Goal: Transaction & Acquisition: Subscribe to service/newsletter

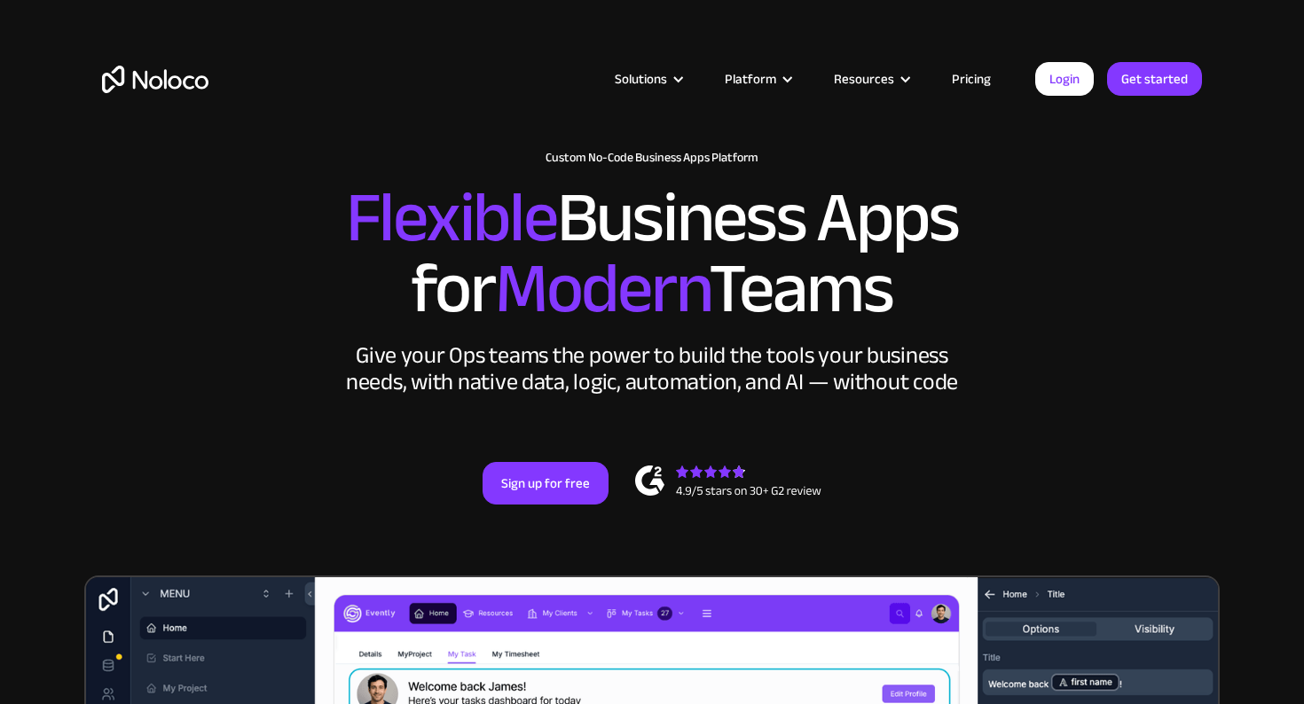
click at [977, 80] on link "Pricing" at bounding box center [971, 78] width 83 height 23
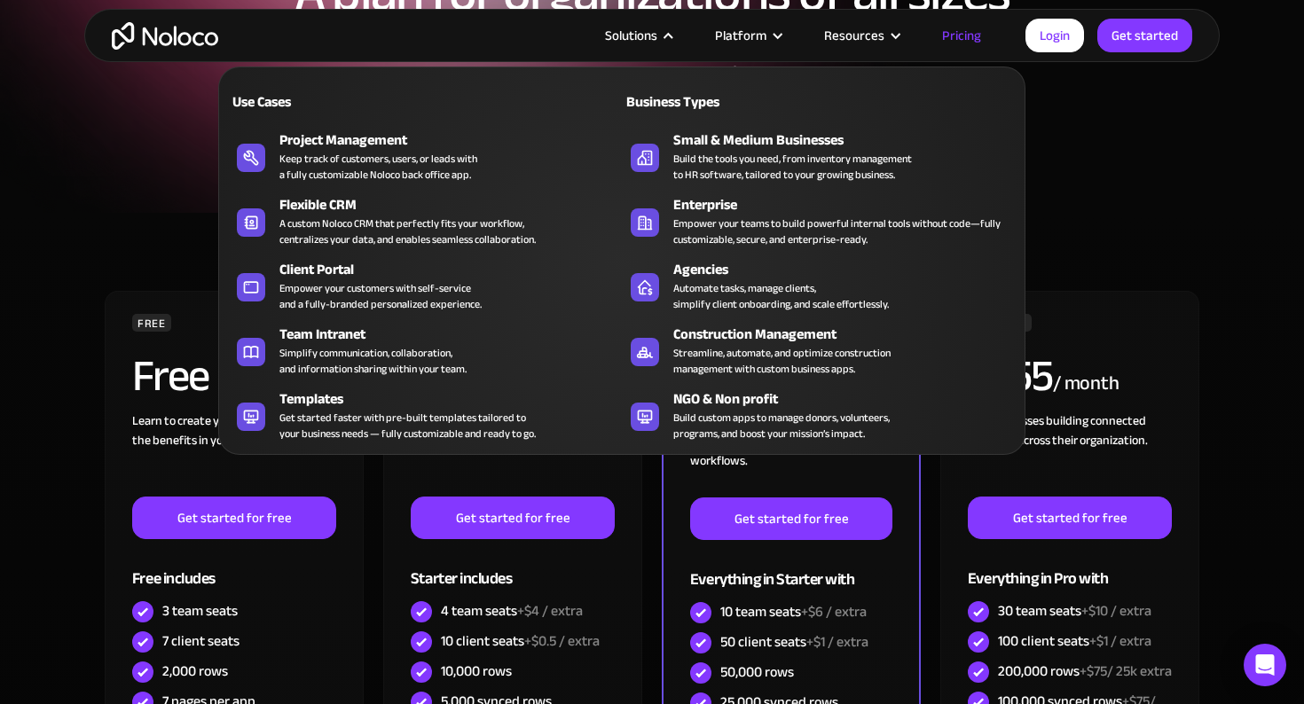
scroll to position [211, 0]
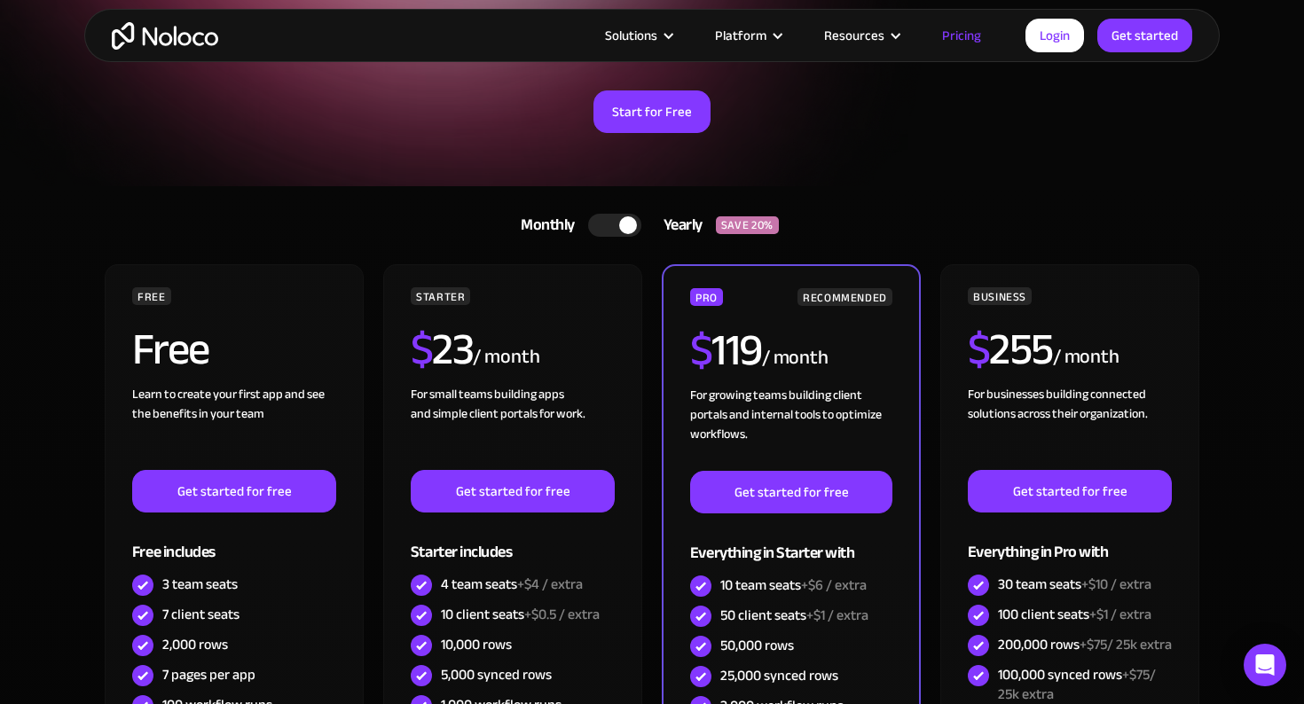
click at [615, 227] on div at bounding box center [614, 225] width 53 height 23
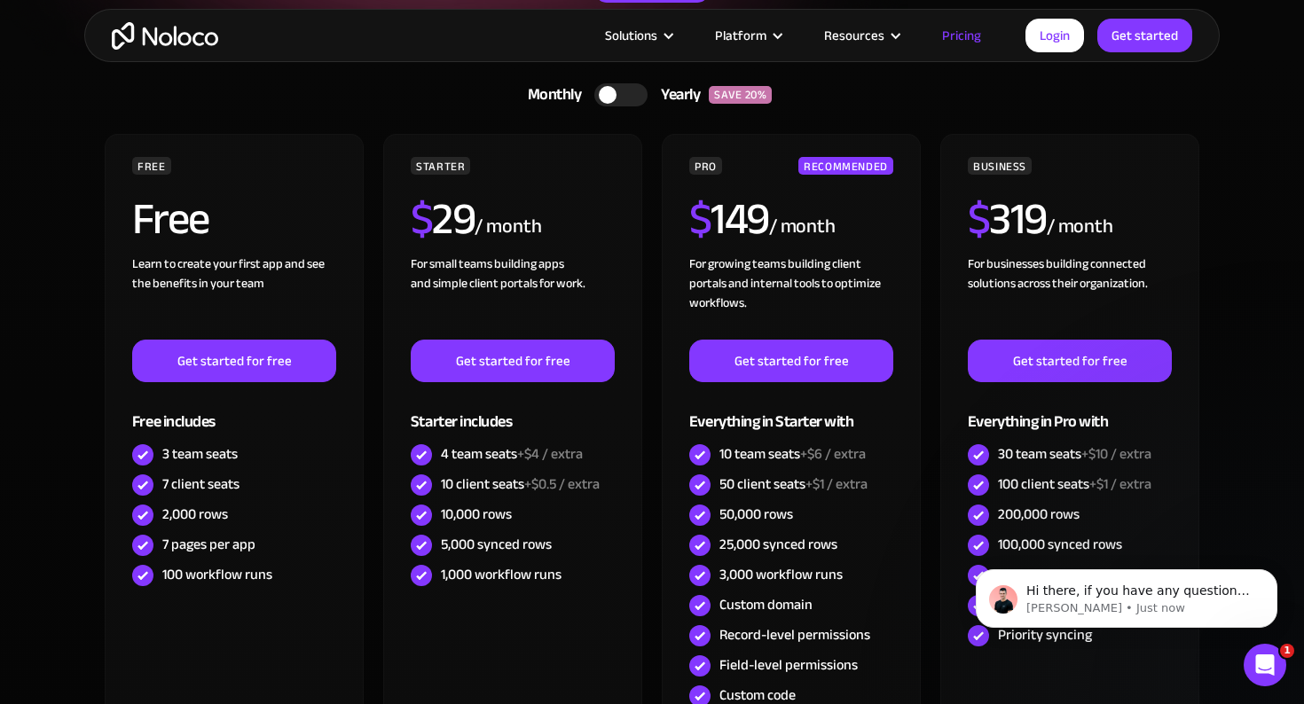
scroll to position [0, 0]
click at [1270, 574] on icon "Dismiss notification" at bounding box center [1273, 575] width 10 height 10
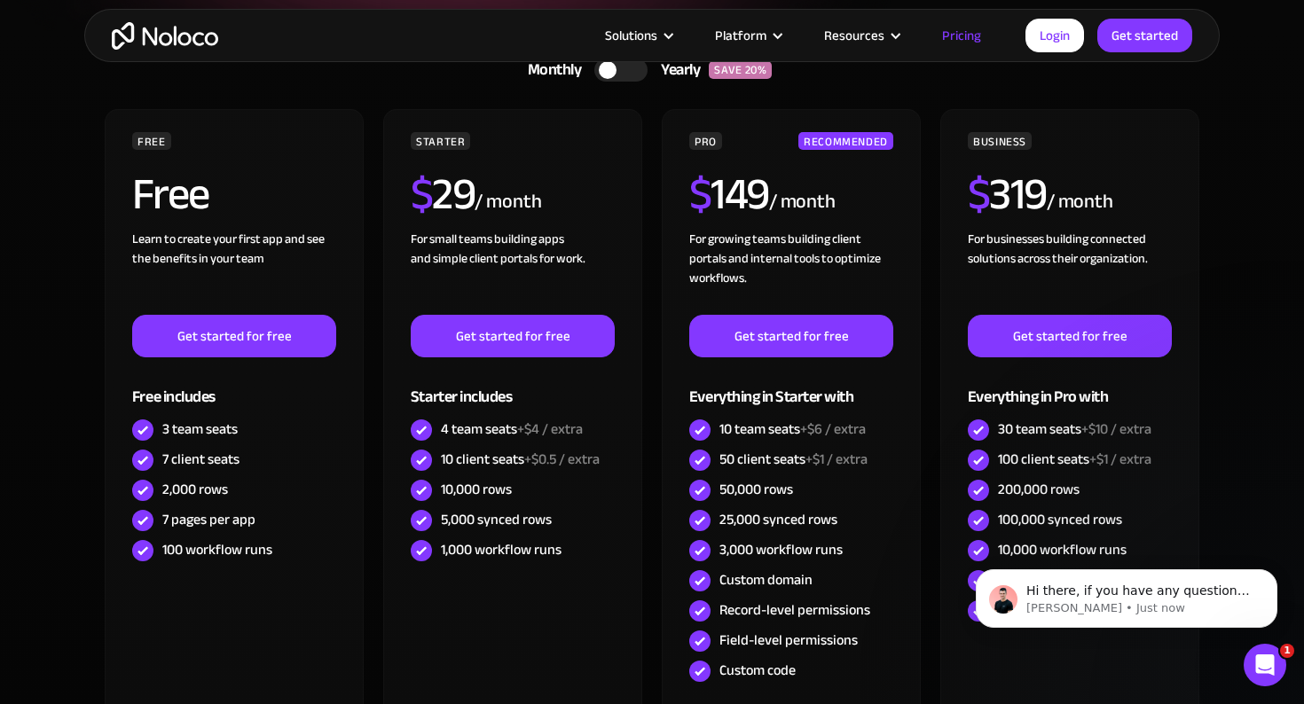
scroll to position [378, 0]
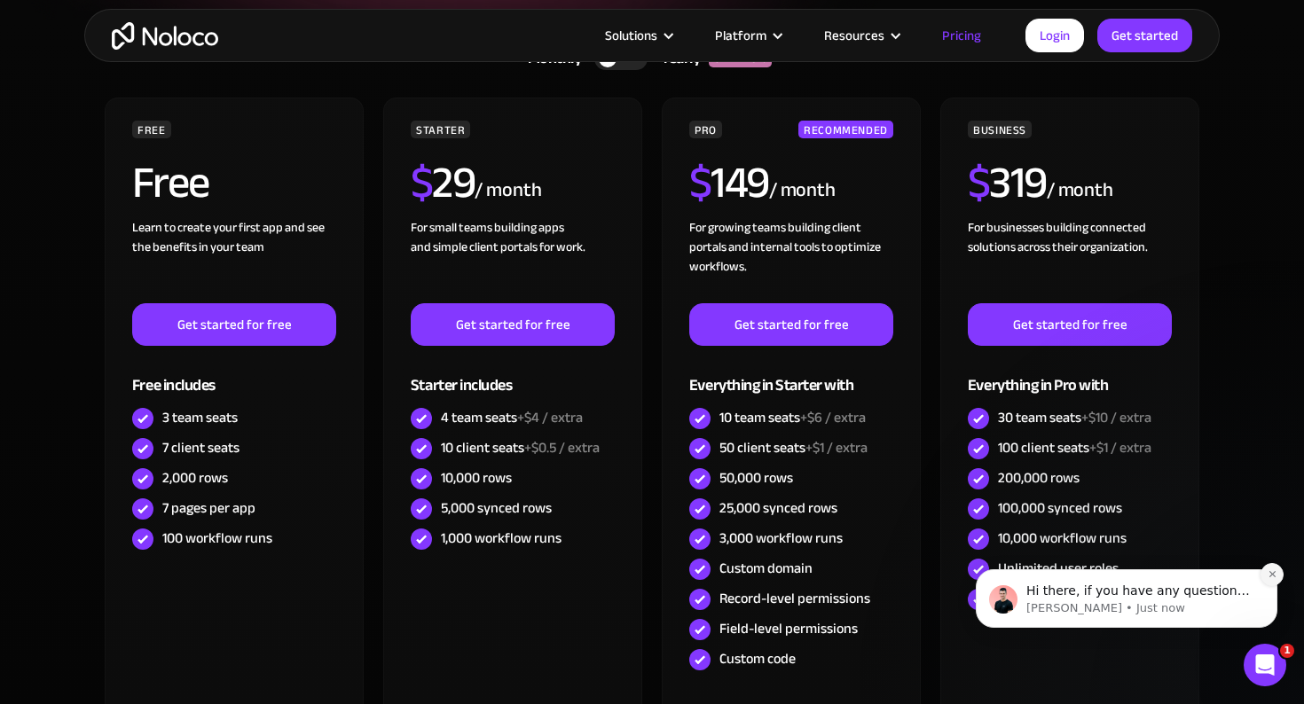
click at [1270, 574] on icon "Dismiss notification" at bounding box center [1273, 575] width 10 height 10
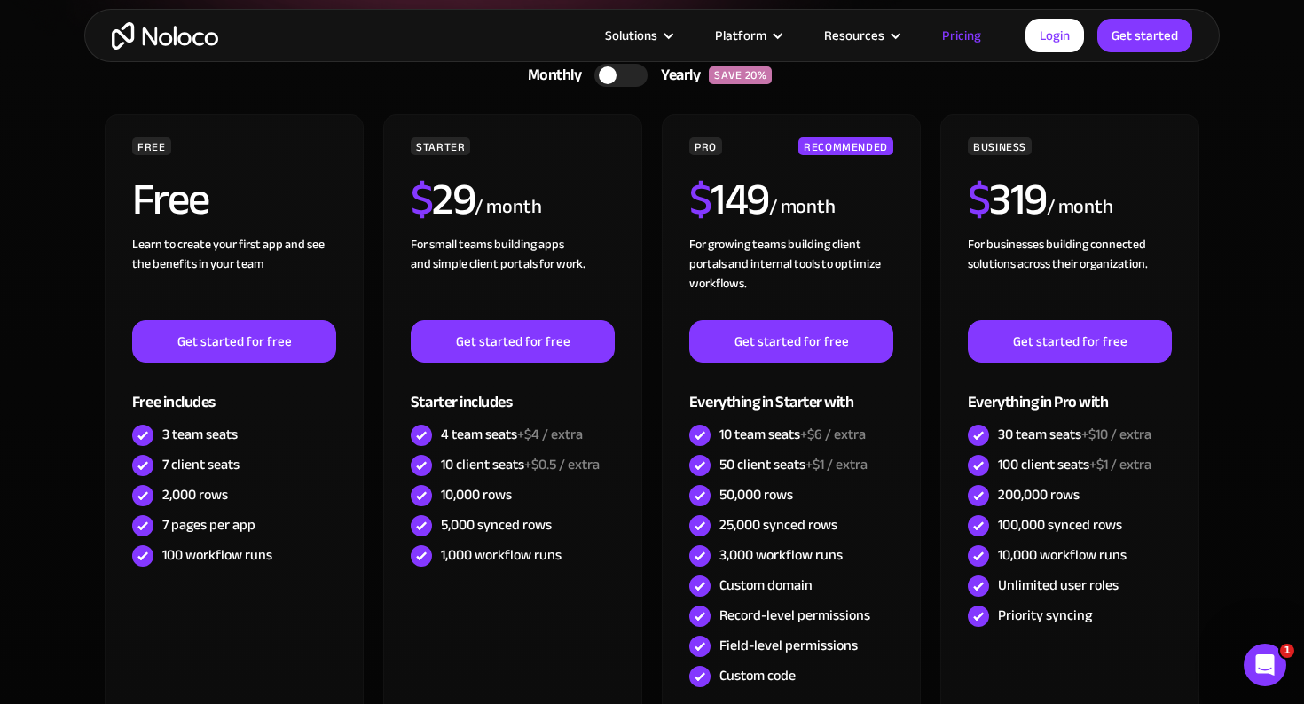
scroll to position [360, 0]
